Goal: Information Seeking & Learning: Find specific page/section

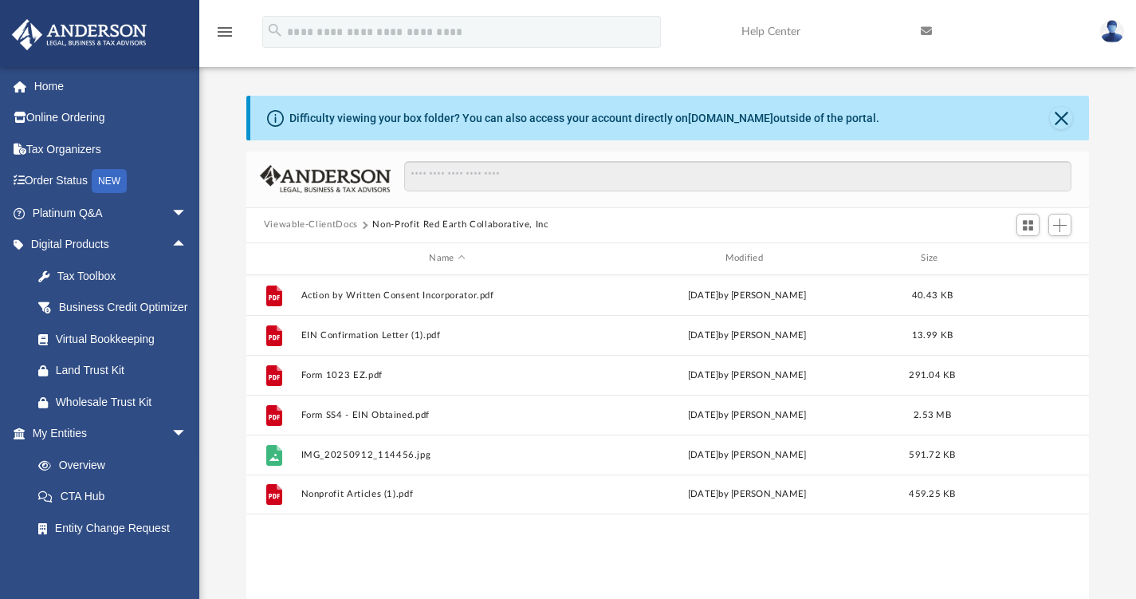
click at [74, 213] on link "Platinum Q&A arrow_drop_down" at bounding box center [111, 213] width 200 height 32
click at [171, 215] on span "arrow_drop_down" at bounding box center [187, 213] width 32 height 33
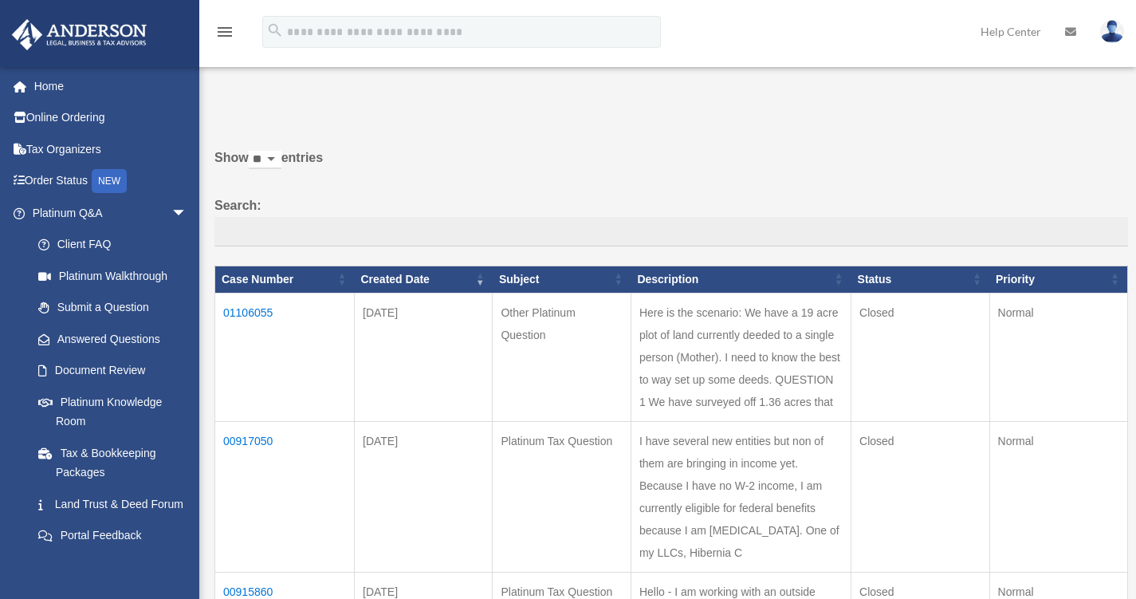
click at [85, 335] on link "Answered Questions" at bounding box center [108, 339] width 173 height 32
click at [253, 312] on td "01106055" at bounding box center [285, 357] width 140 height 128
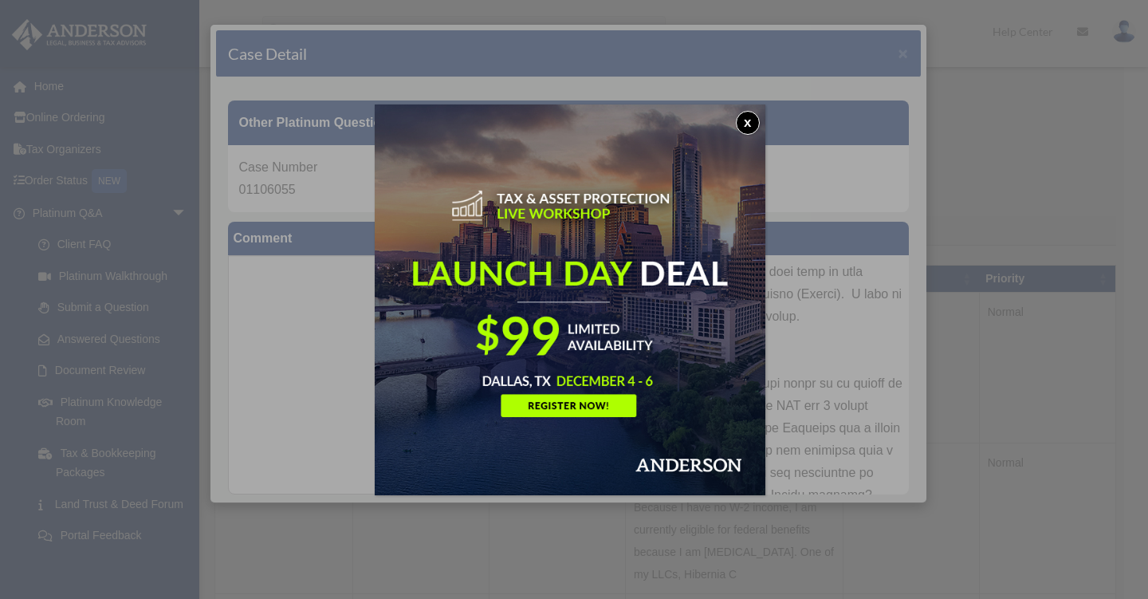
click at [753, 121] on button "x" at bounding box center [748, 123] width 24 height 24
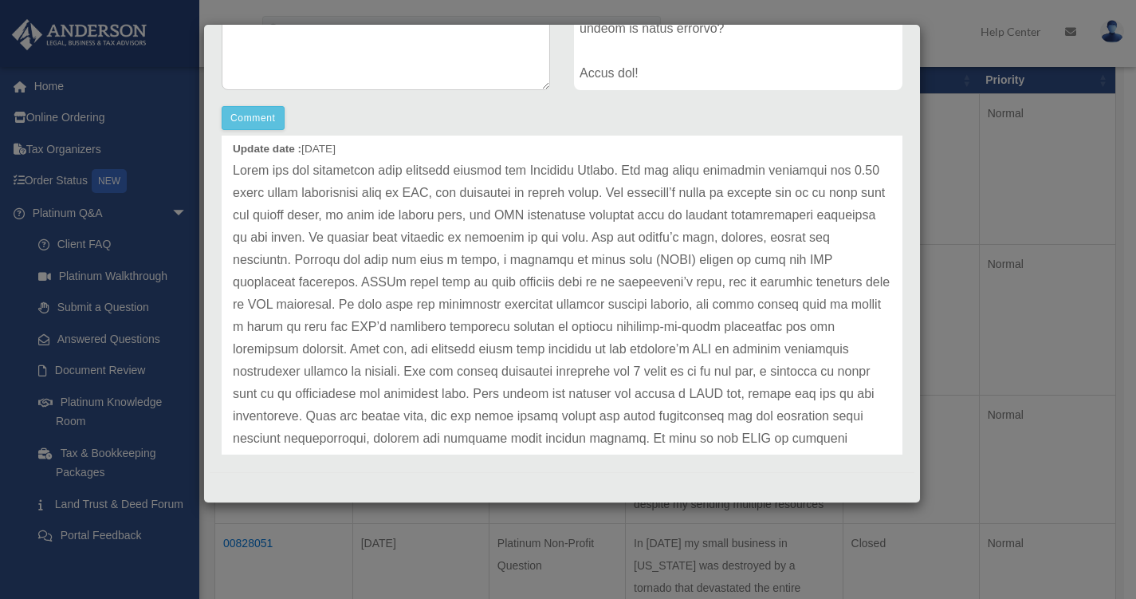
scroll to position [60, 0]
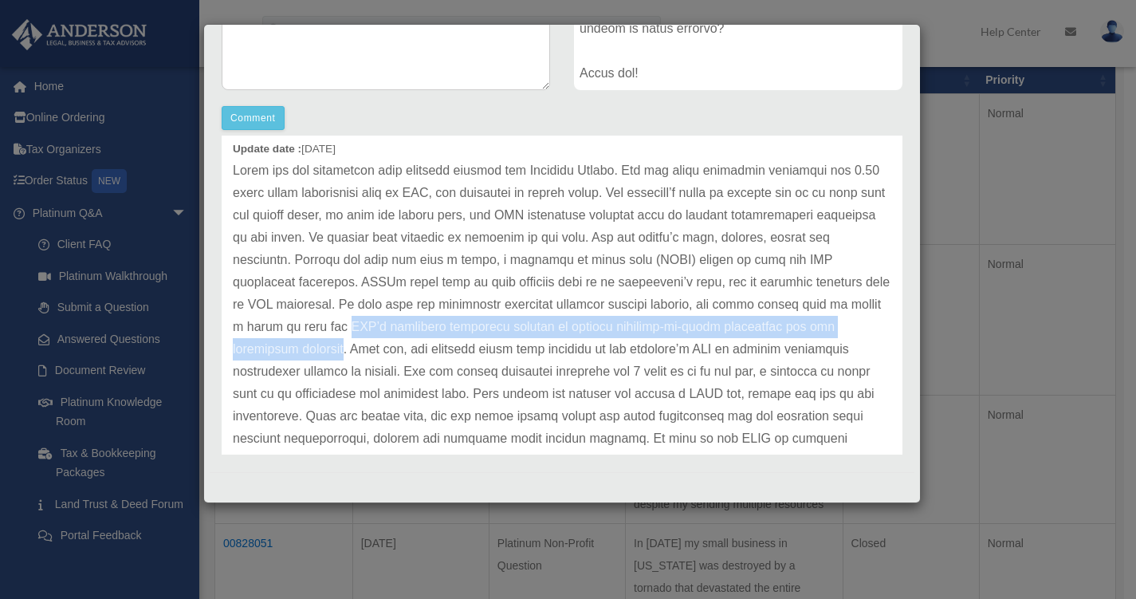
drag, startPoint x: 393, startPoint y: 327, endPoint x: 348, endPoint y: 345, distance: 48.3
click at [348, 345] on p at bounding box center [562, 382] width 659 height 447
copy p "LLC’s operating agreement amended to include transfer-on-death provisions for h…"
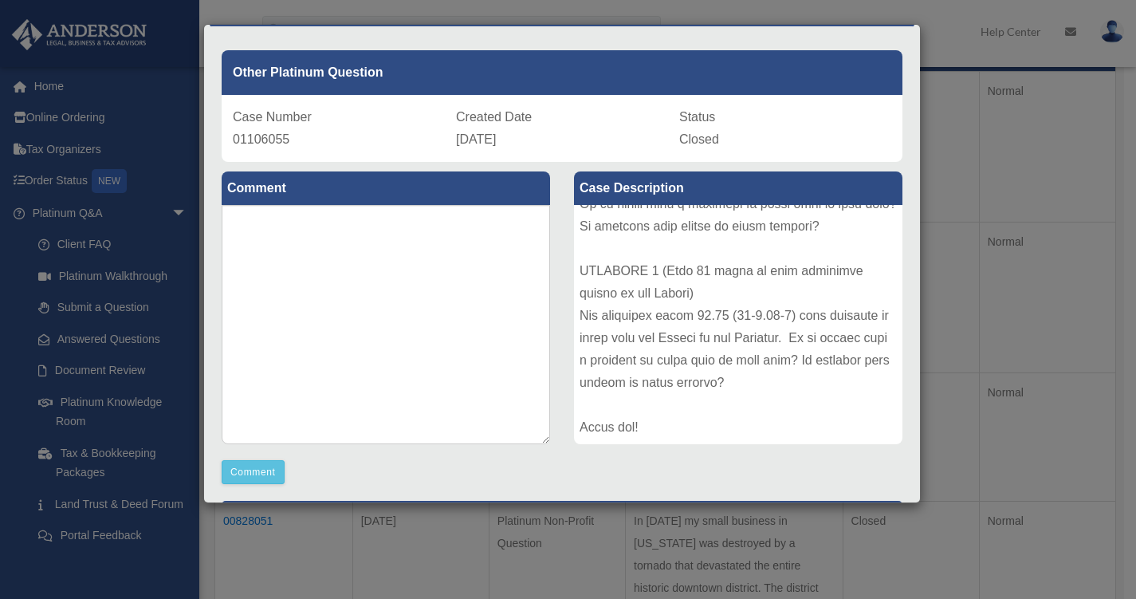
scroll to position [0, 0]
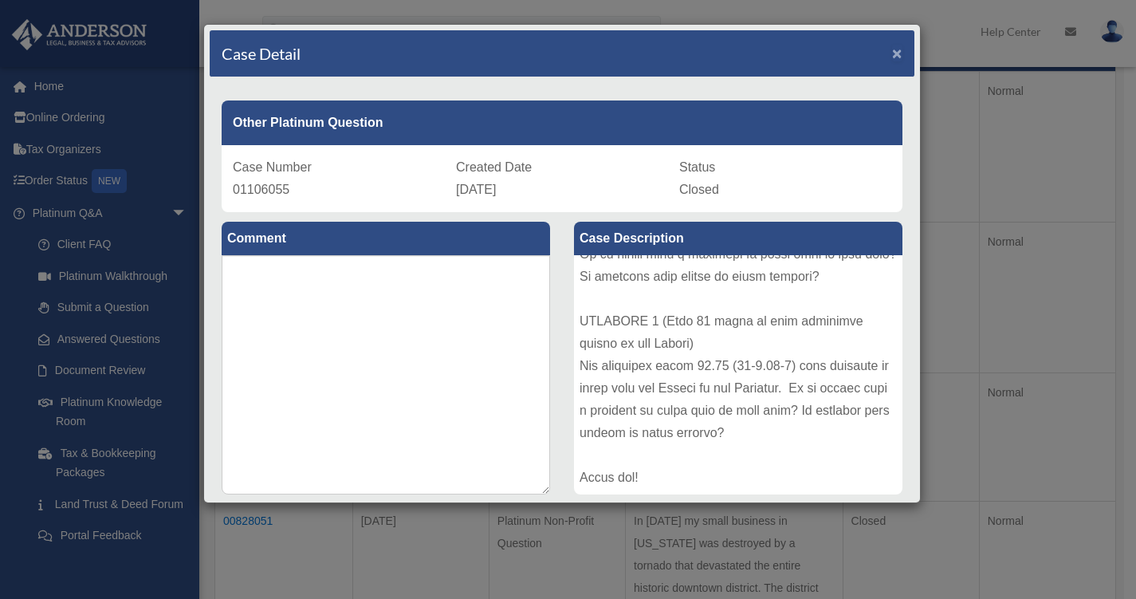
click at [892, 53] on span "×" at bounding box center [897, 53] width 10 height 18
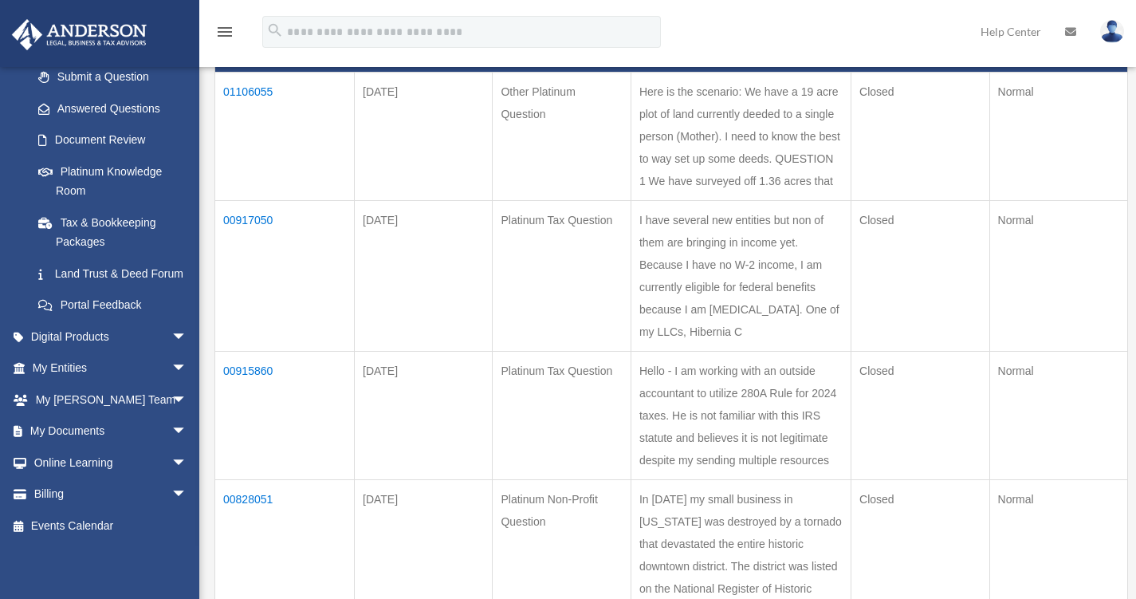
scroll to position [249, 0]
click at [171, 427] on span "arrow_drop_down" at bounding box center [187, 431] width 32 height 33
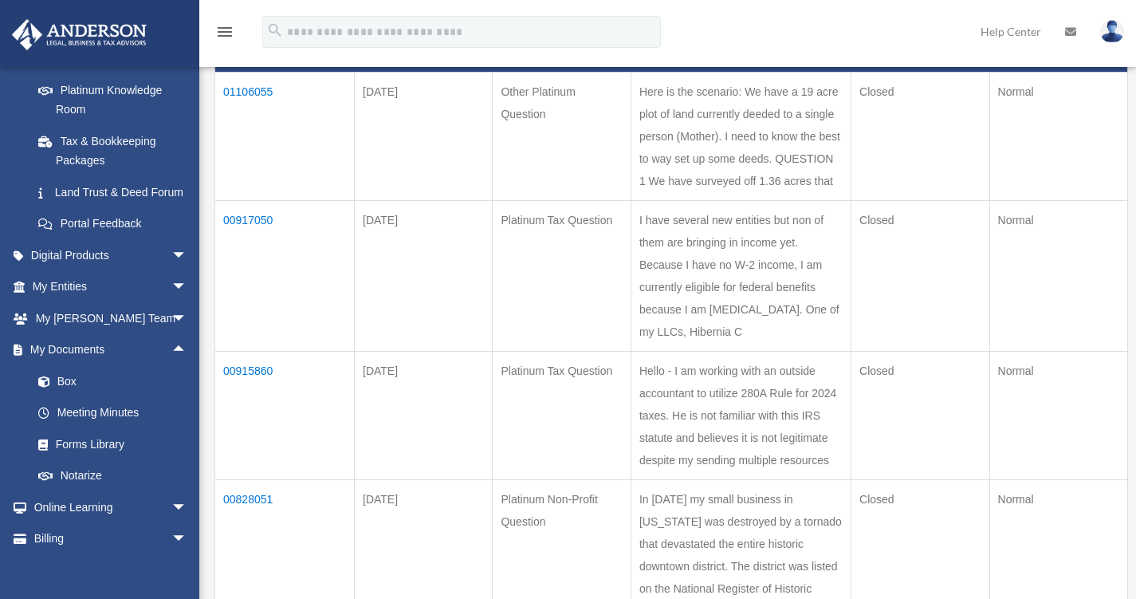
scroll to position [320, 0]
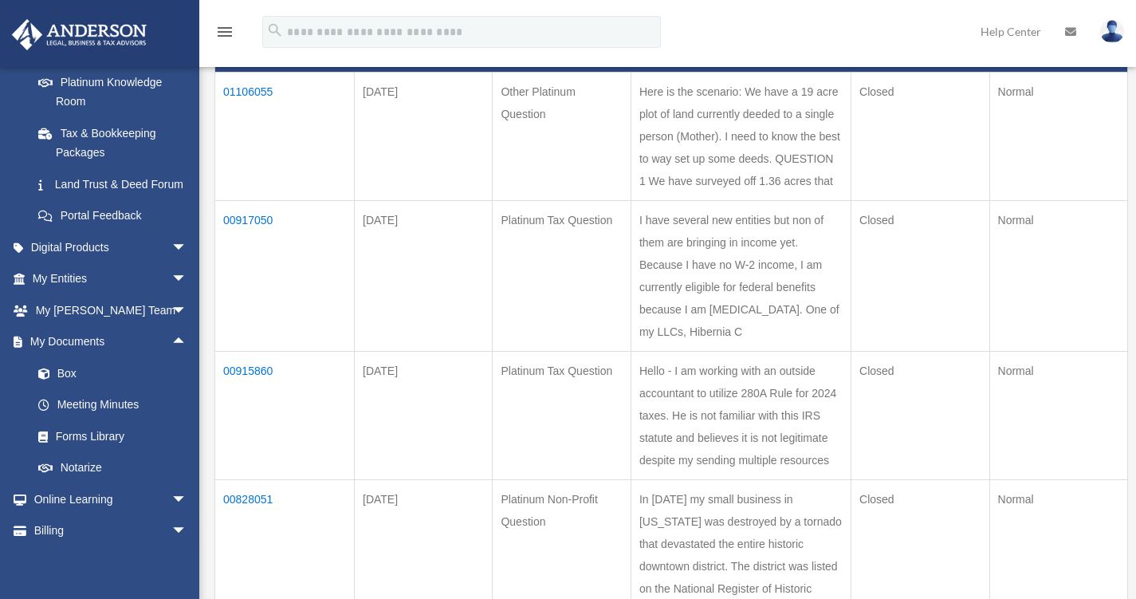
click at [65, 389] on link "Box" at bounding box center [116, 373] width 189 height 32
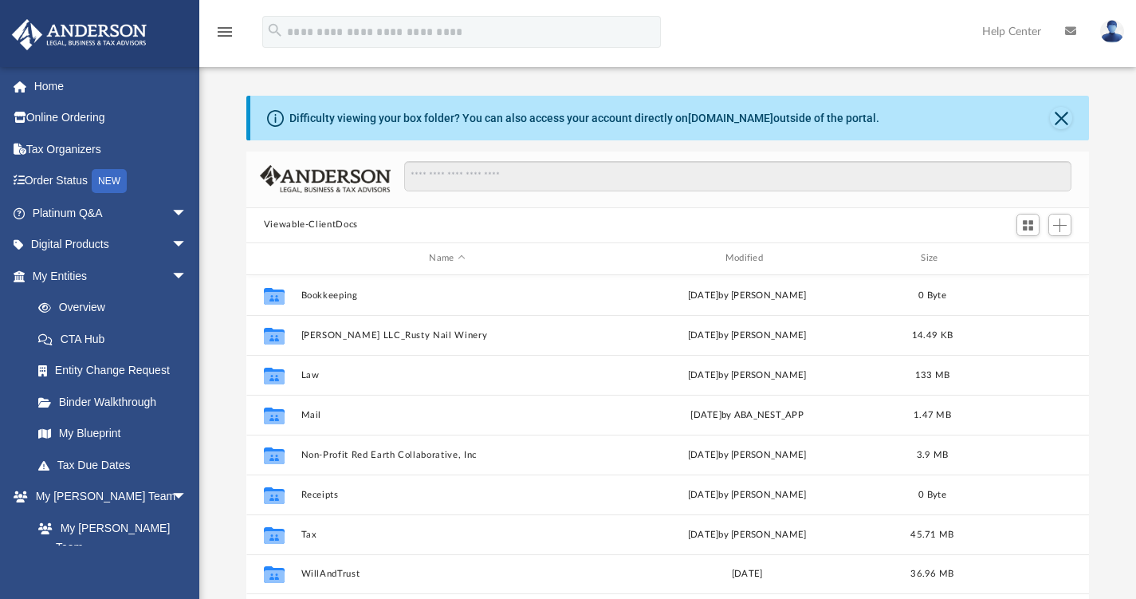
scroll to position [350, 831]
click at [304, 375] on button "Law" at bounding box center [447, 374] width 293 height 10
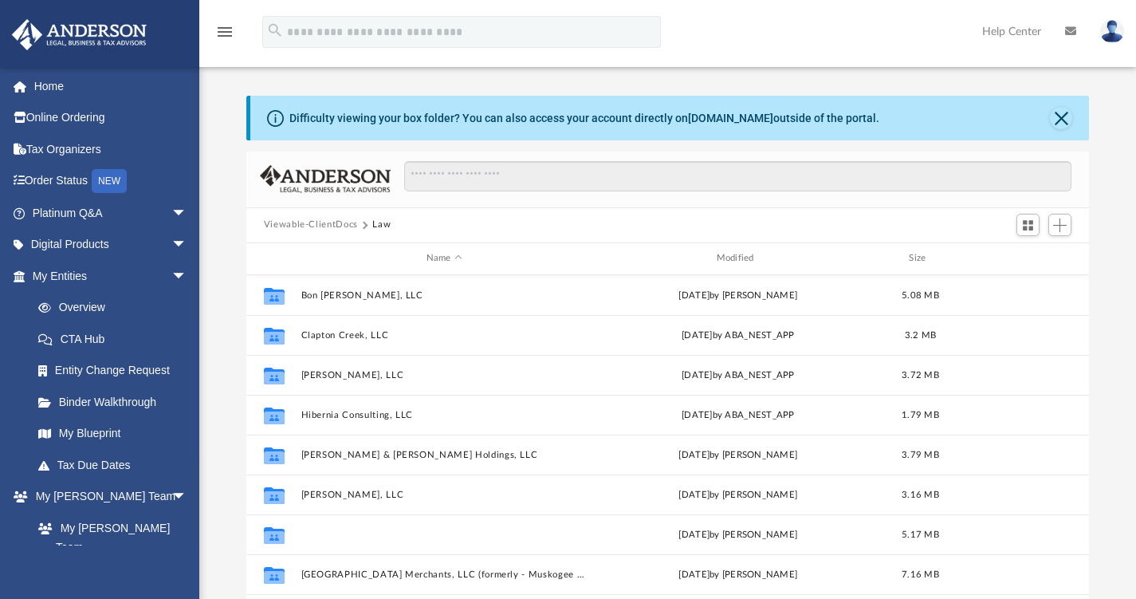
click at [402, 533] on button "Magnolia Lane Management, LLC" at bounding box center [444, 534] width 287 height 10
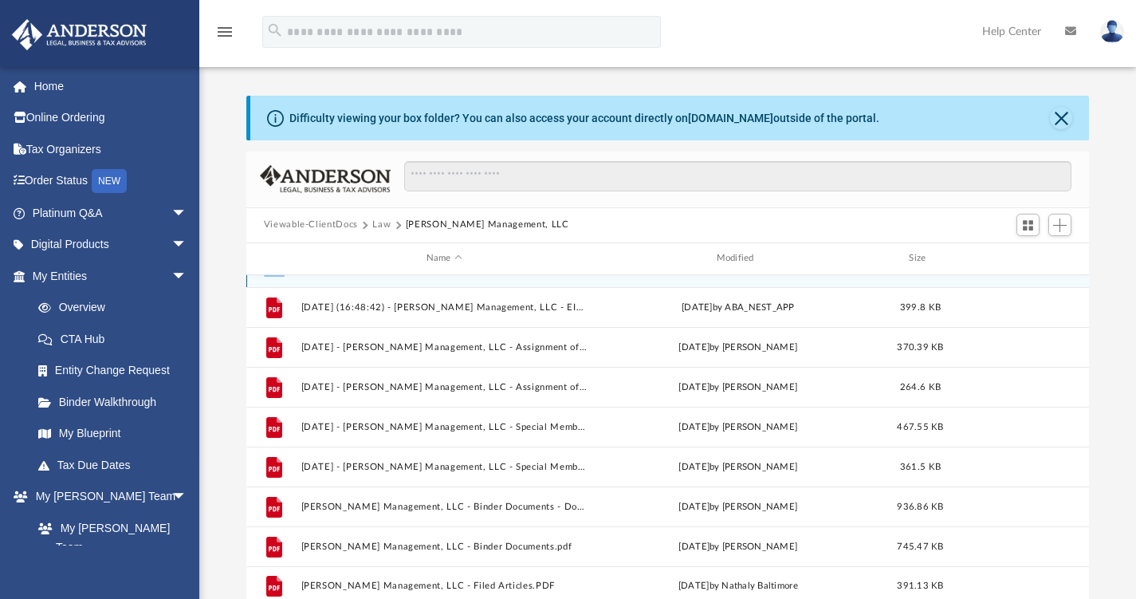
scroll to position [0, 0]
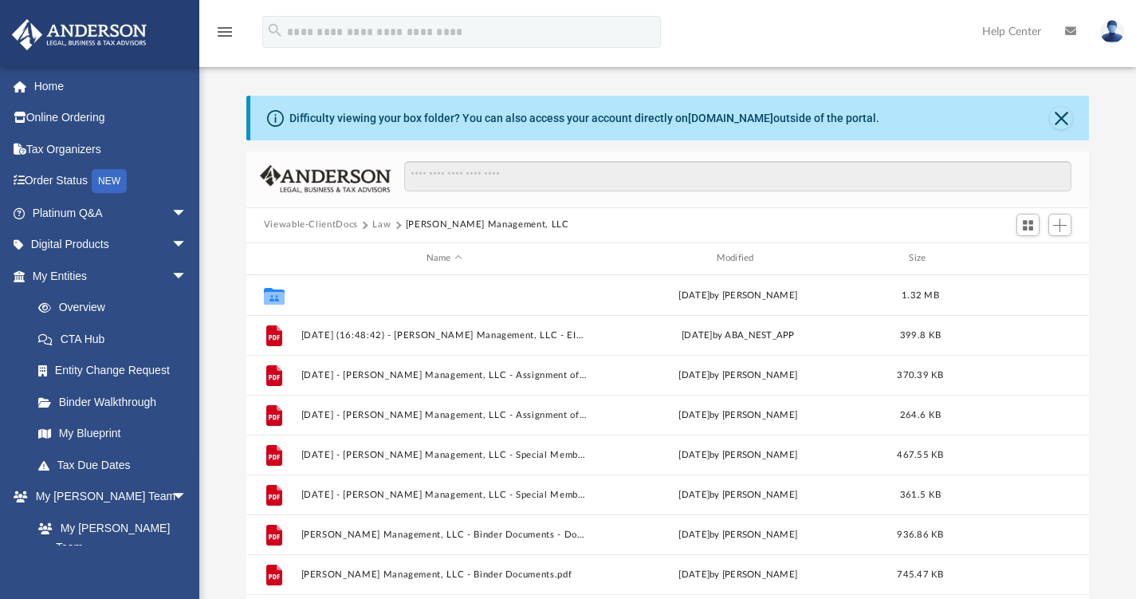
click at [329, 297] on button "Initial Docs" at bounding box center [444, 294] width 287 height 10
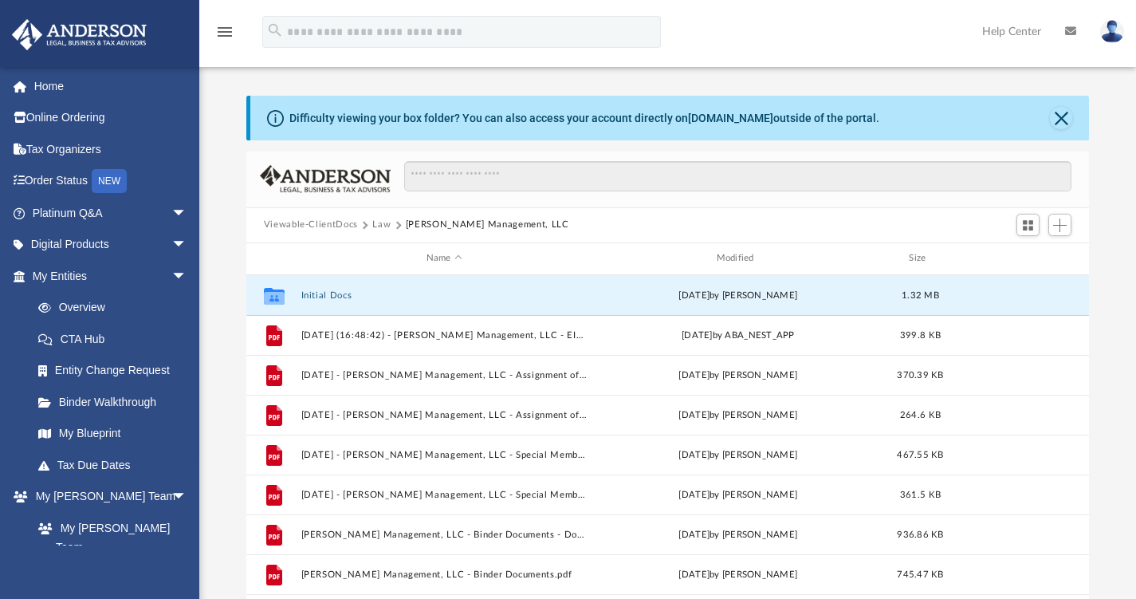
click at [329, 297] on button "Initial Docs" at bounding box center [444, 294] width 287 height 10
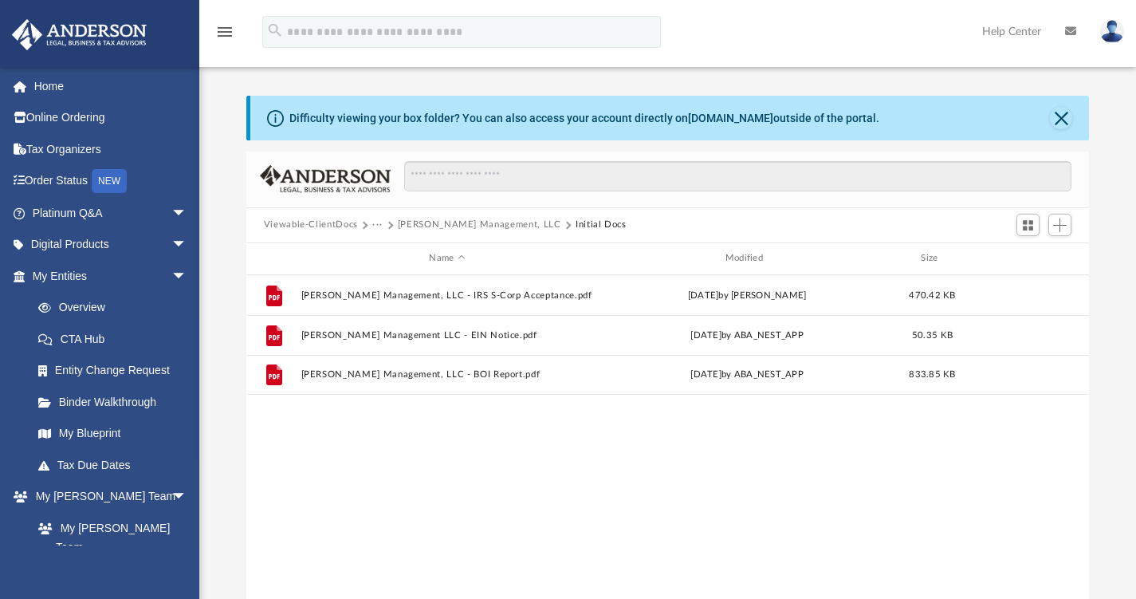
click at [489, 230] on button "Magnolia Lane Management, LLC" at bounding box center [479, 225] width 163 height 14
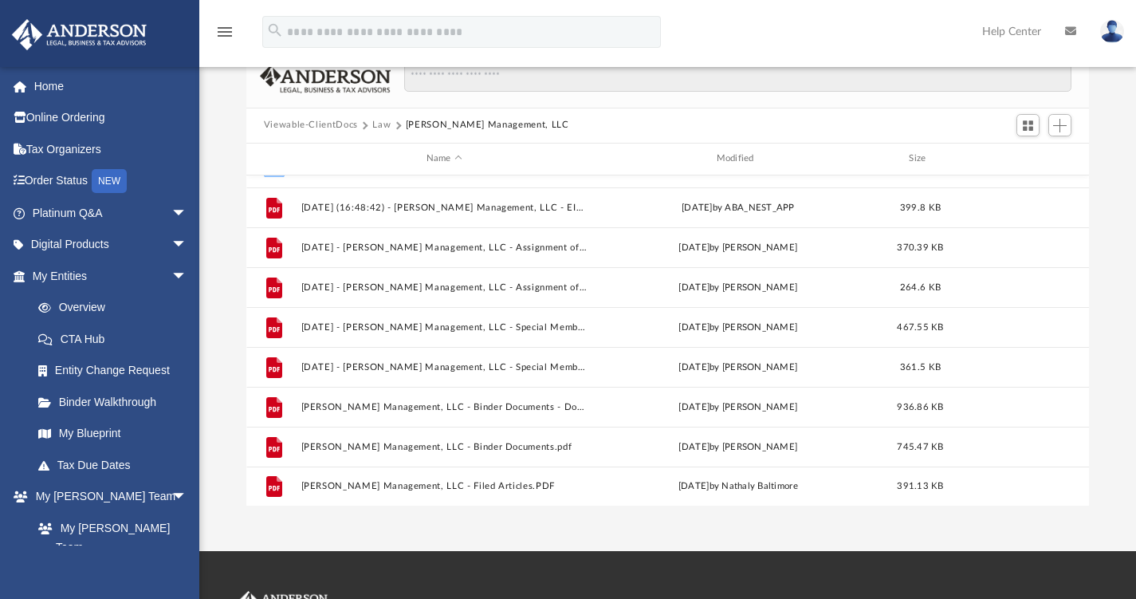
scroll to position [99, 0]
click at [1024, 128] on span "Switch to Grid View" at bounding box center [1029, 127] width 14 height 14
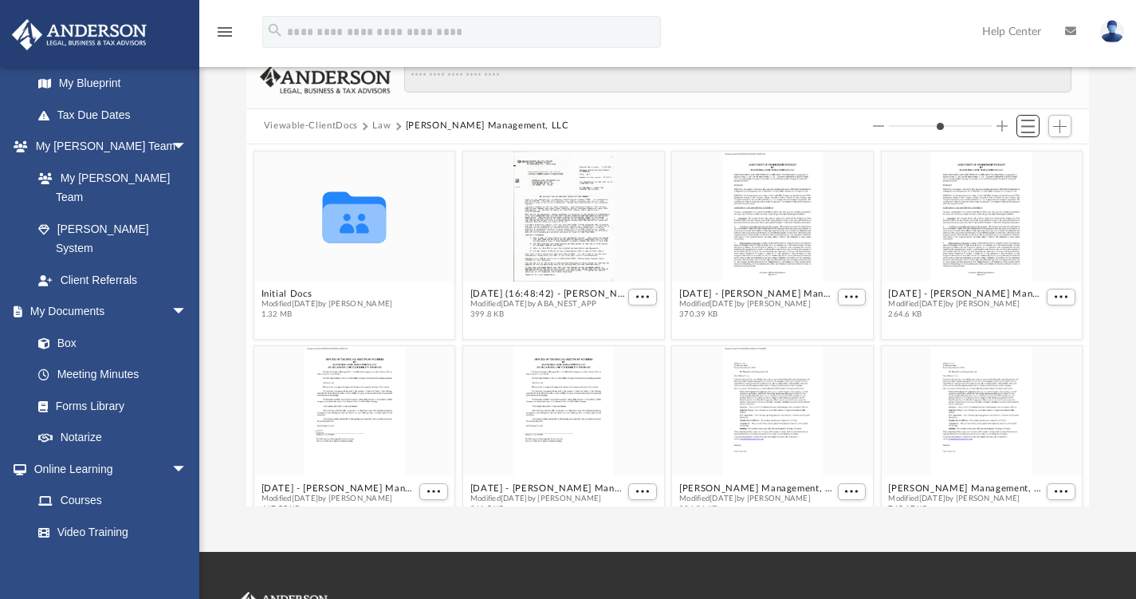
scroll to position [352, 0]
click at [95, 388] on link "Forms Library" at bounding box center [108, 404] width 173 height 32
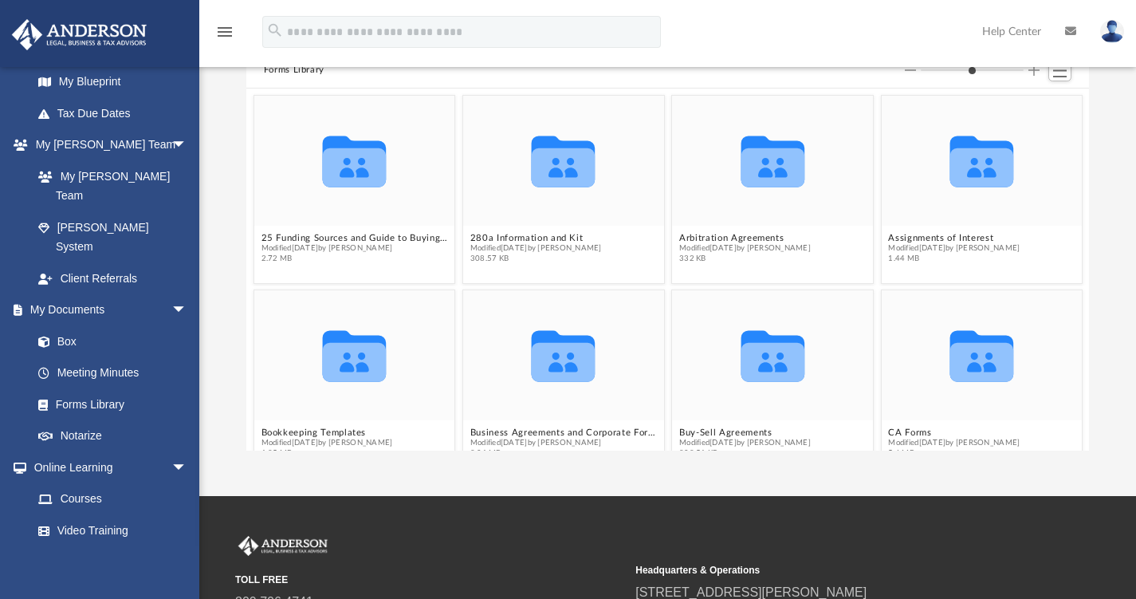
scroll to position [350, 831]
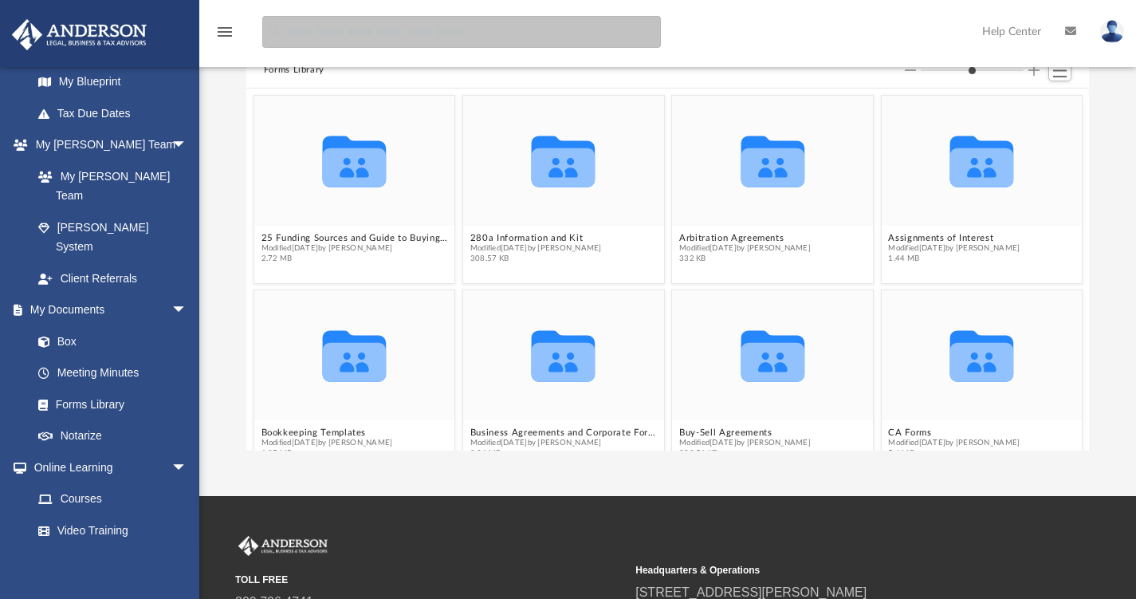
click at [355, 33] on input "search" at bounding box center [461, 32] width 399 height 32
type input "*******"
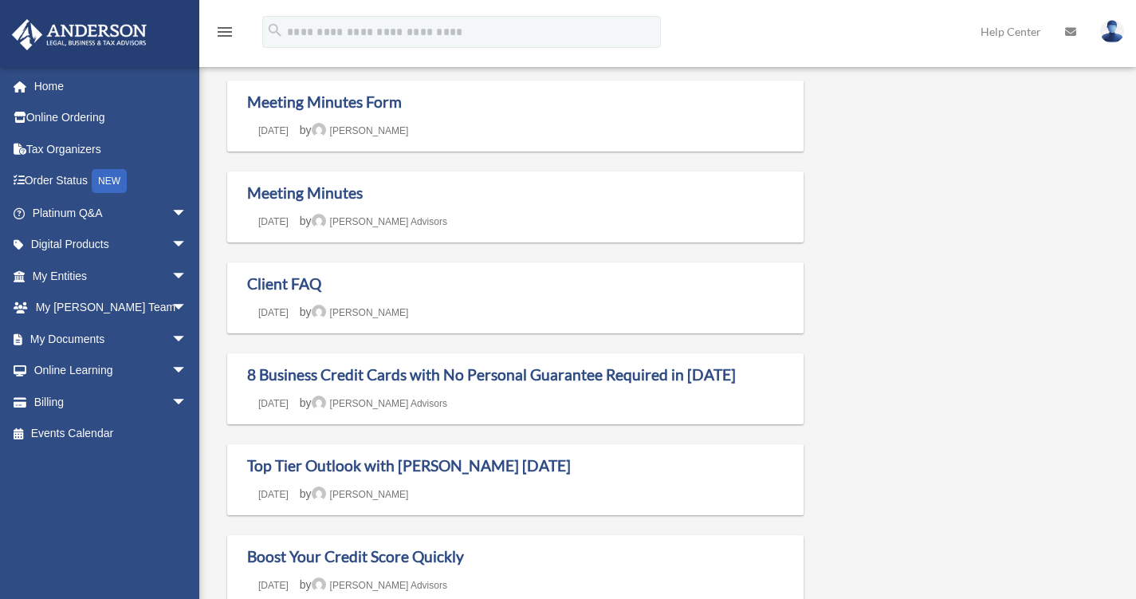
scroll to position [183, 0]
click at [298, 187] on link "Meeting Minutes" at bounding box center [305, 192] width 116 height 18
